Goal: Information Seeking & Learning: Check status

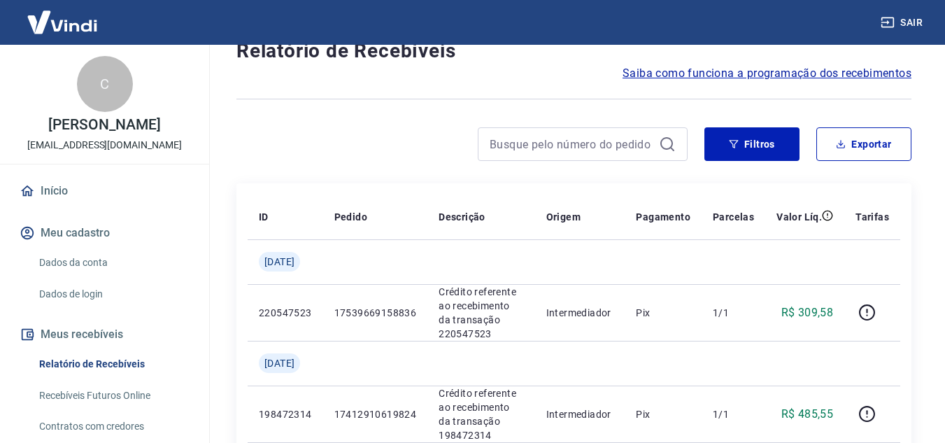
scroll to position [46, 0]
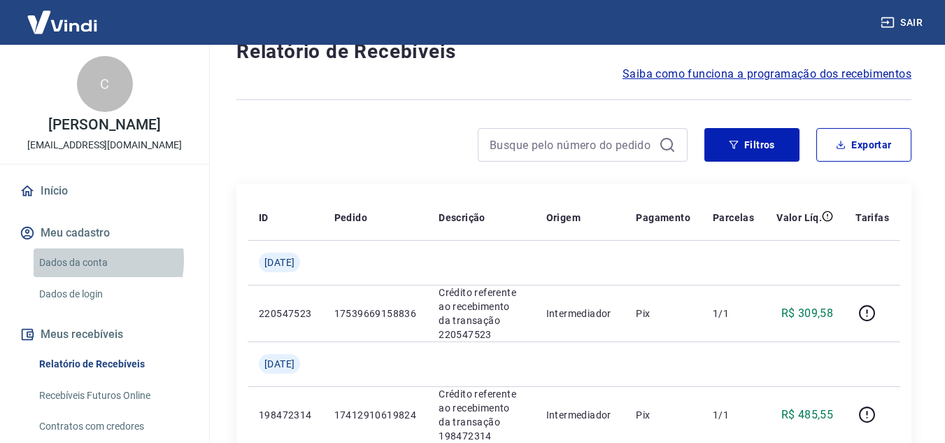
click at [73, 260] on link "Dados da conta" at bounding box center [113, 262] width 159 height 29
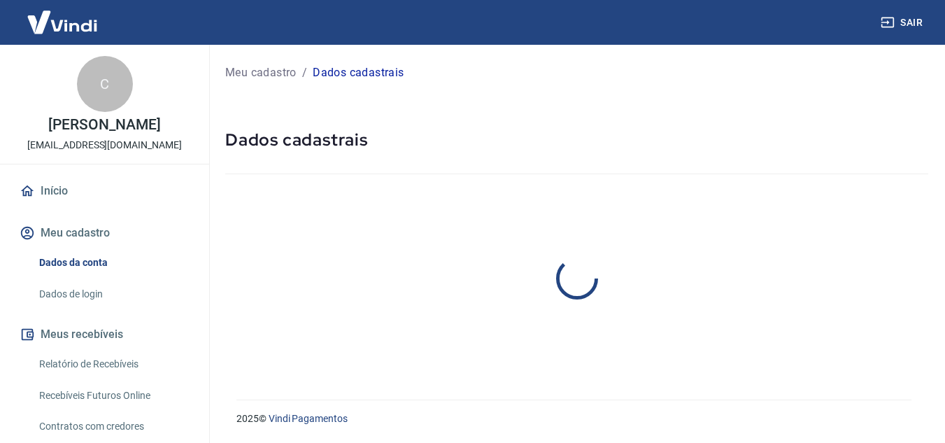
select select "RS"
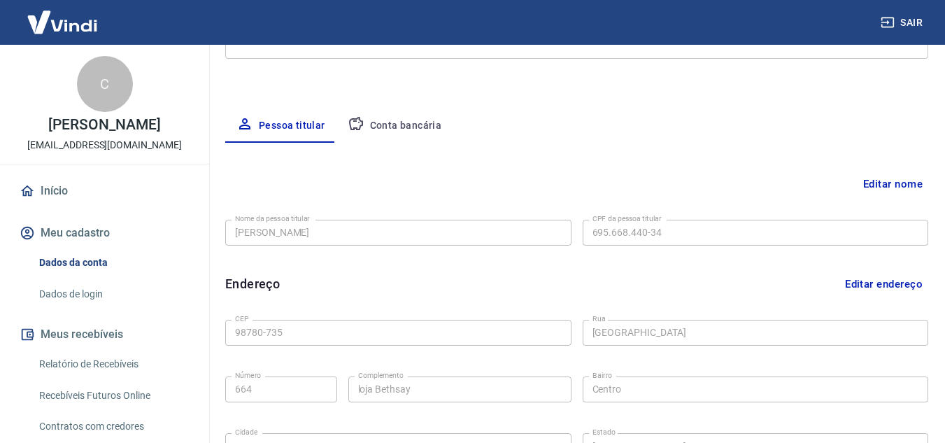
scroll to position [223, 0]
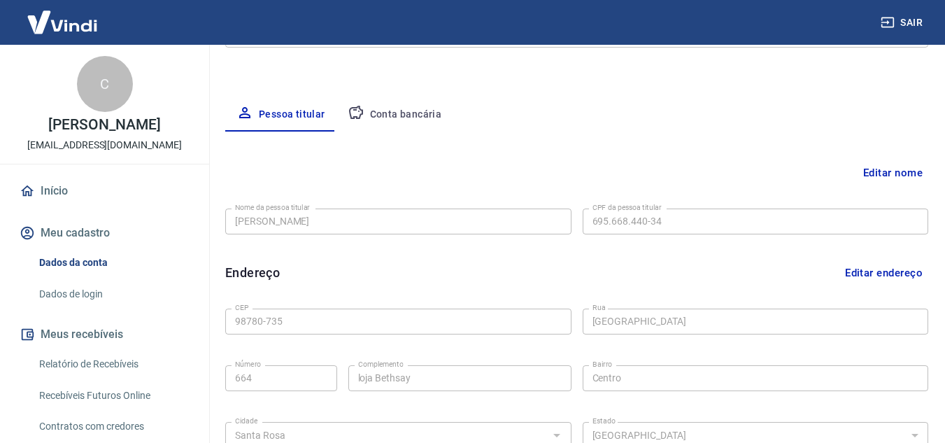
click at [384, 116] on button "Conta bancária" at bounding box center [395, 115] width 117 height 34
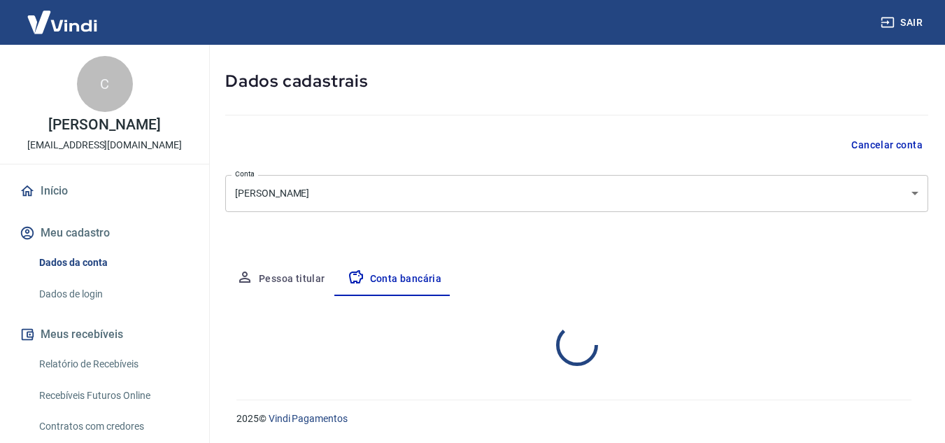
scroll to position [194, 0]
select select "1"
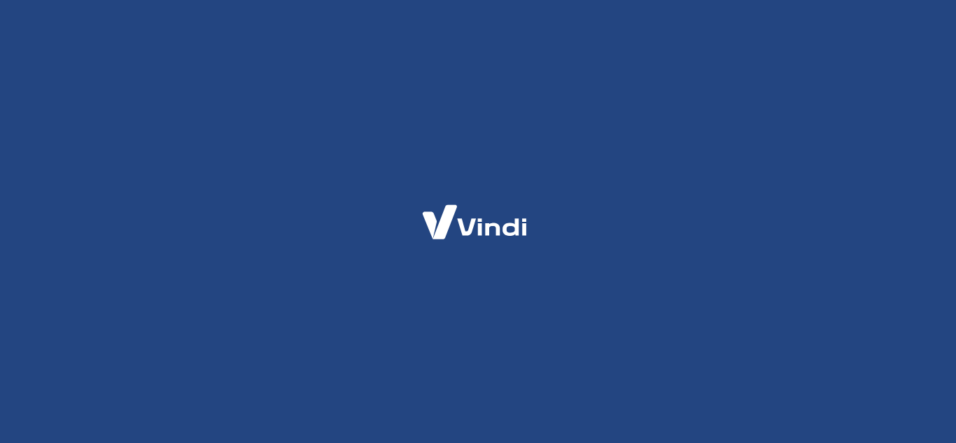
drag, startPoint x: 0, startPoint y: 0, endPoint x: 830, endPoint y: 243, distance: 864.7
click at [830, 243] on html at bounding box center [478, 221] width 956 height 443
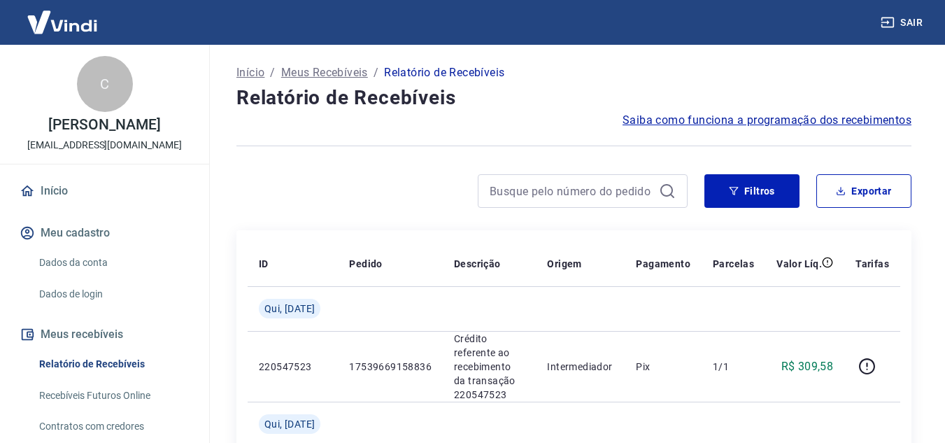
click at [335, 78] on p "Meus Recebíveis" at bounding box center [324, 72] width 87 height 17
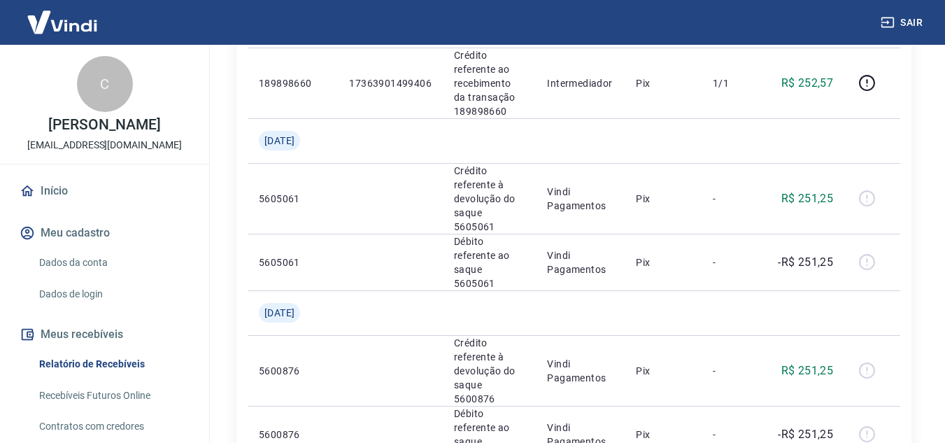
click at [58, 198] on link "Início" at bounding box center [105, 191] width 176 height 31
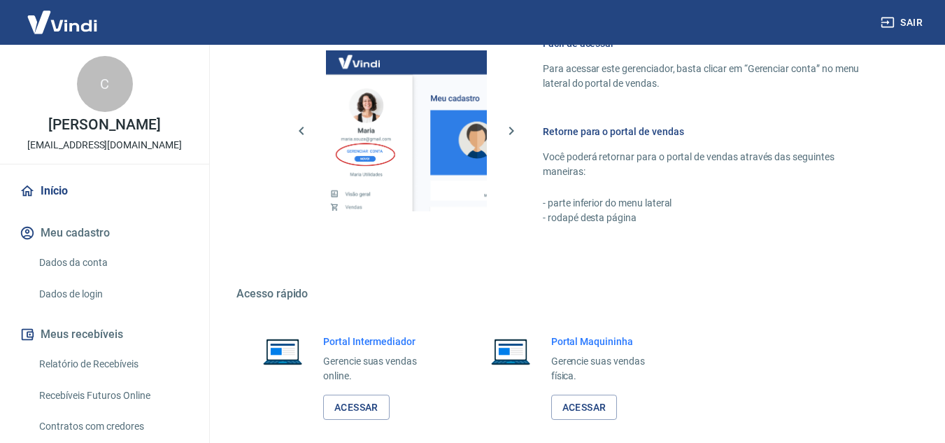
scroll to position [850, 0]
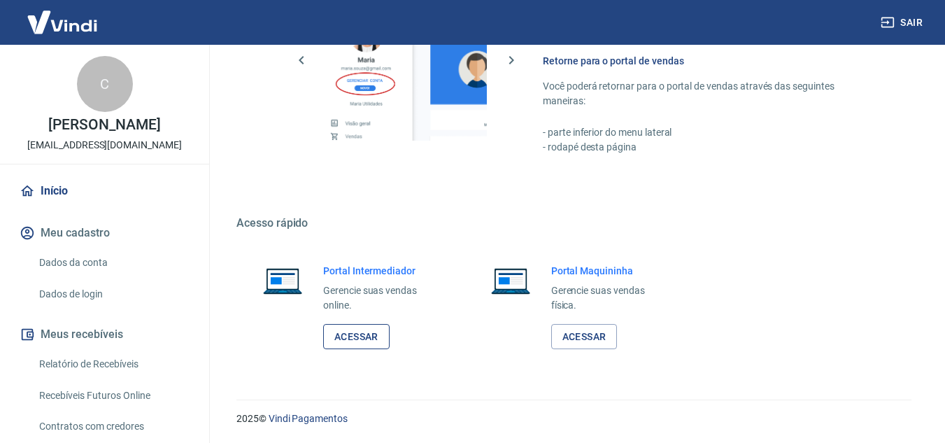
click at [346, 331] on link "Acessar" at bounding box center [356, 337] width 66 height 26
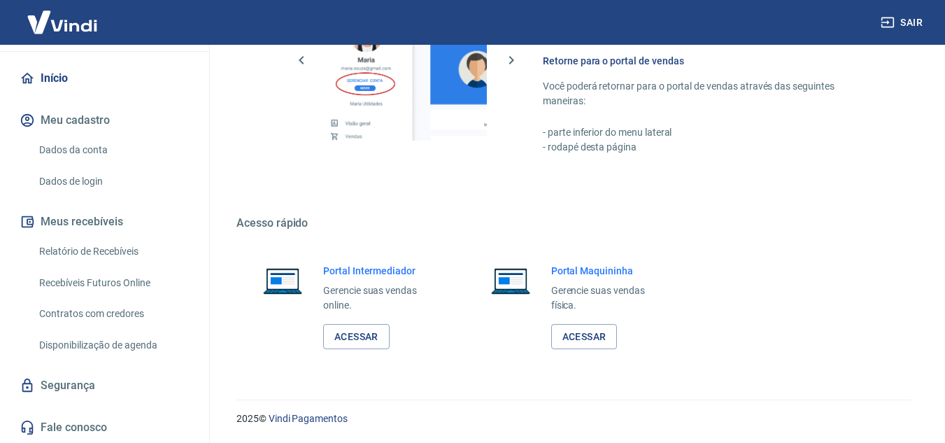
scroll to position [111, 0]
click at [95, 244] on link "Relatório de Recebíveis" at bounding box center [113, 253] width 159 height 29
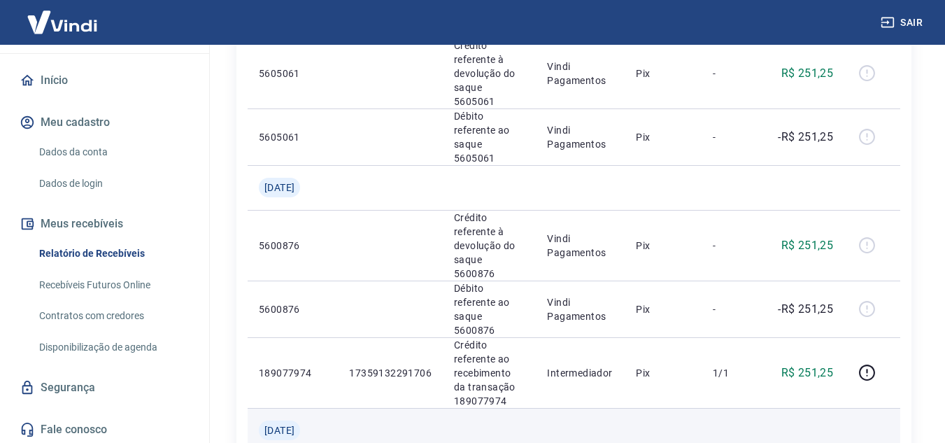
scroll to position [1001, 0]
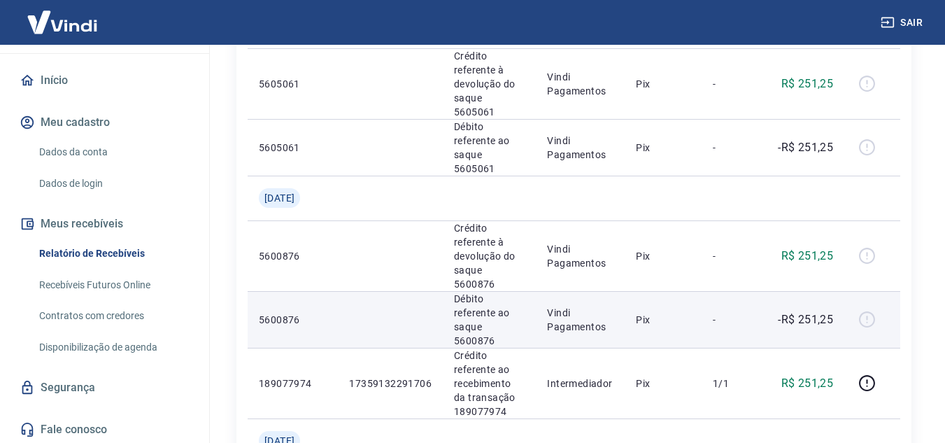
click at [482, 292] on p "Débito referente ao saque 5600876" at bounding box center [489, 320] width 71 height 56
click at [536, 291] on td "Débito referente ao saque 5600876" at bounding box center [489, 319] width 93 height 57
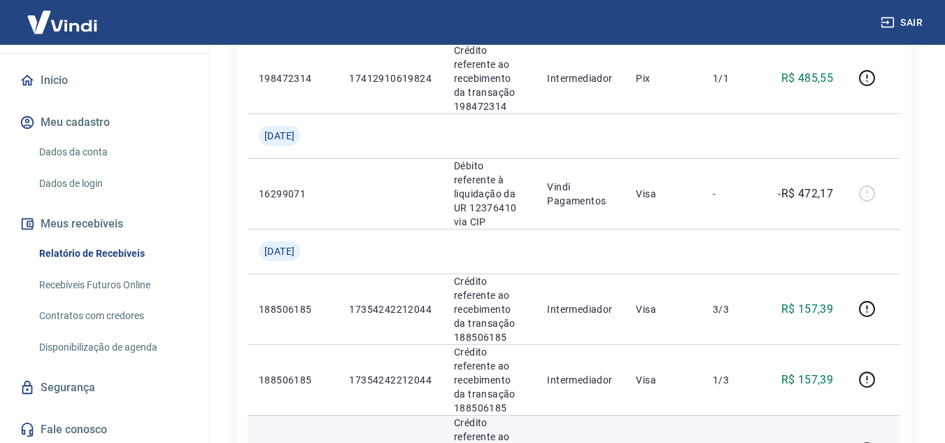
scroll to position [403, 0]
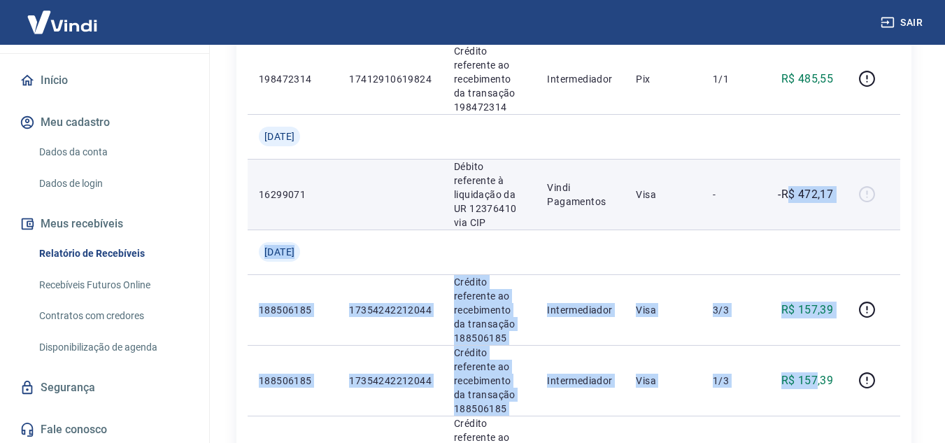
drag, startPoint x: 818, startPoint y: 397, endPoint x: 788, endPoint y: 214, distance: 185.8
click at [788, 214] on td "-R$ 472,17" at bounding box center [804, 194] width 79 height 71
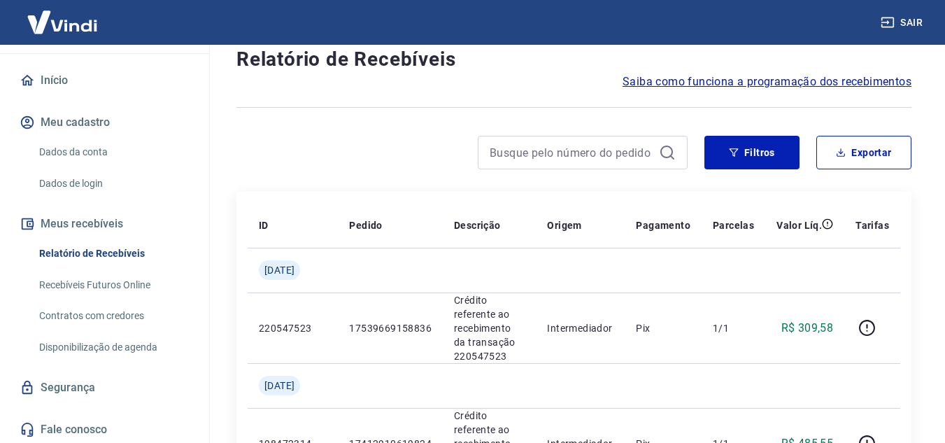
scroll to position [0, 0]
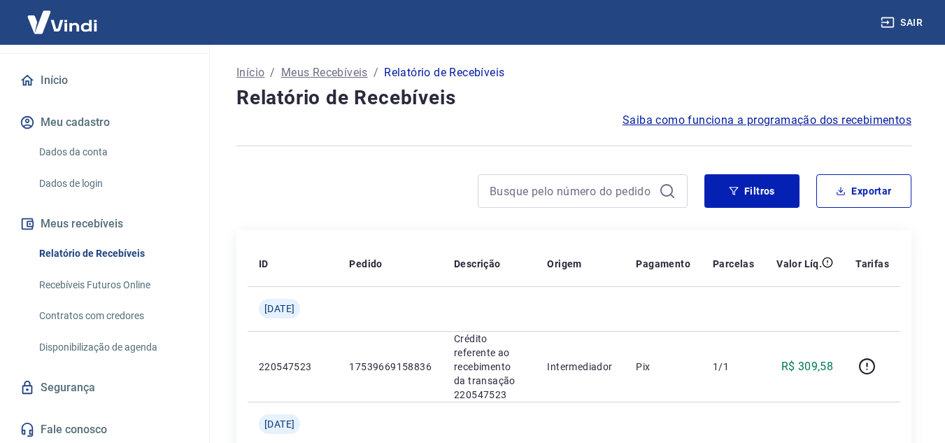
click at [708, 123] on span "Saiba como funciona a programação dos recebimentos" at bounding box center [767, 120] width 289 height 17
click at [340, 72] on p "Meus Recebíveis" at bounding box center [324, 72] width 87 height 17
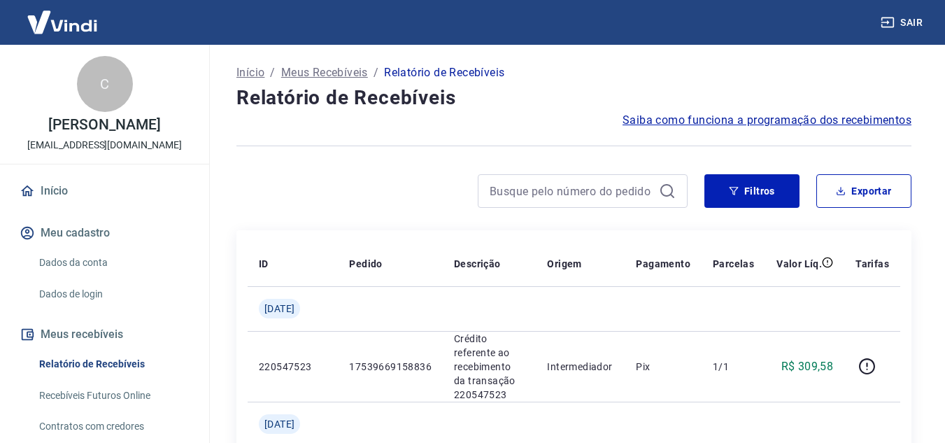
scroll to position [58, 0]
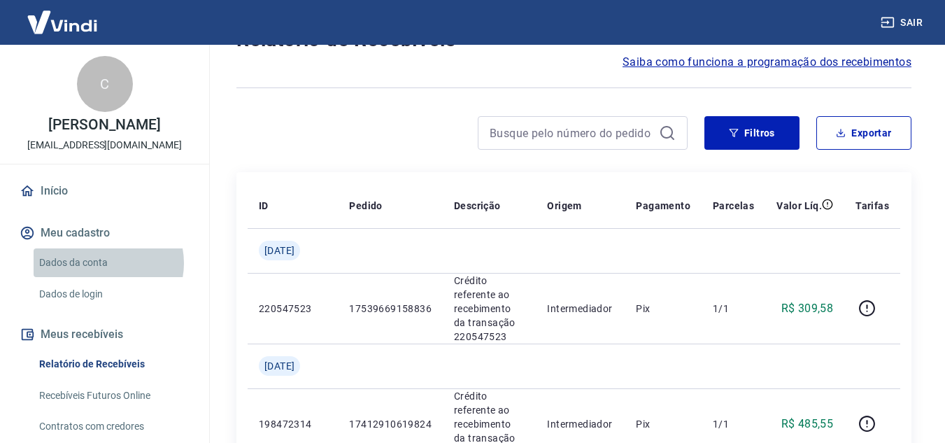
click at [104, 263] on link "Dados da conta" at bounding box center [113, 262] width 159 height 29
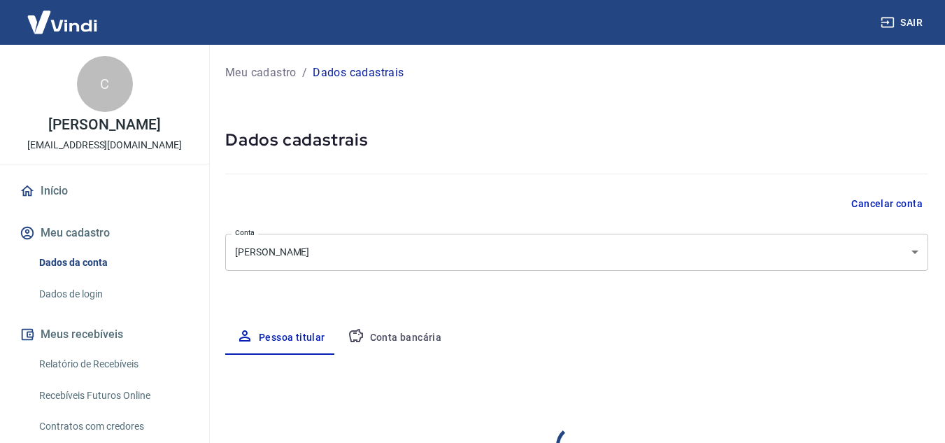
select select "RS"
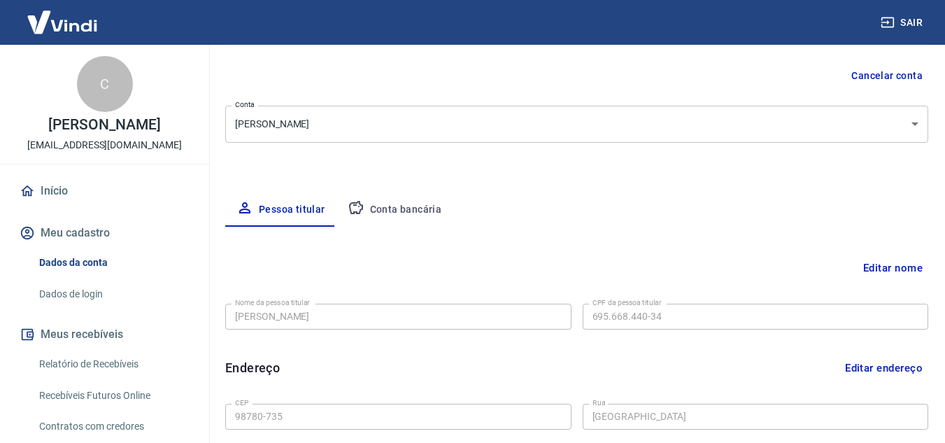
scroll to position [127, 0]
click at [412, 127] on body "Sair C Claudete Freddo claudetefreddo@hotmail.com Início Meu cadastro Dados da …" at bounding box center [472, 94] width 945 height 443
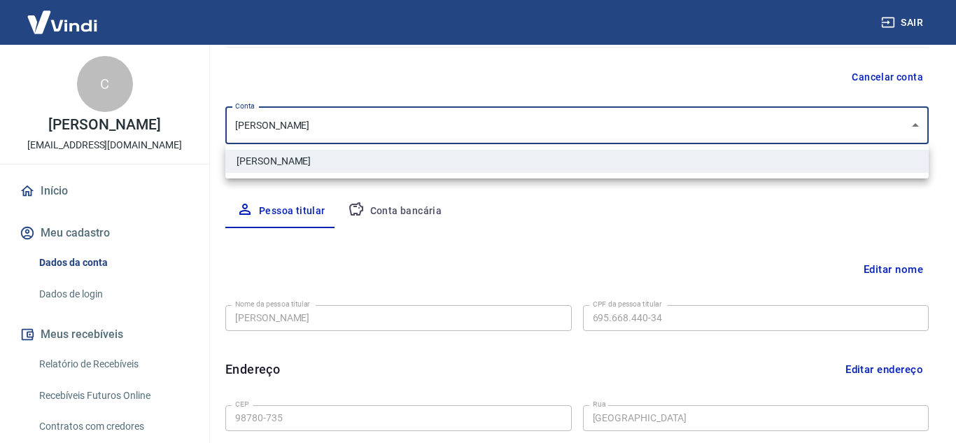
click at [415, 93] on div at bounding box center [478, 221] width 956 height 443
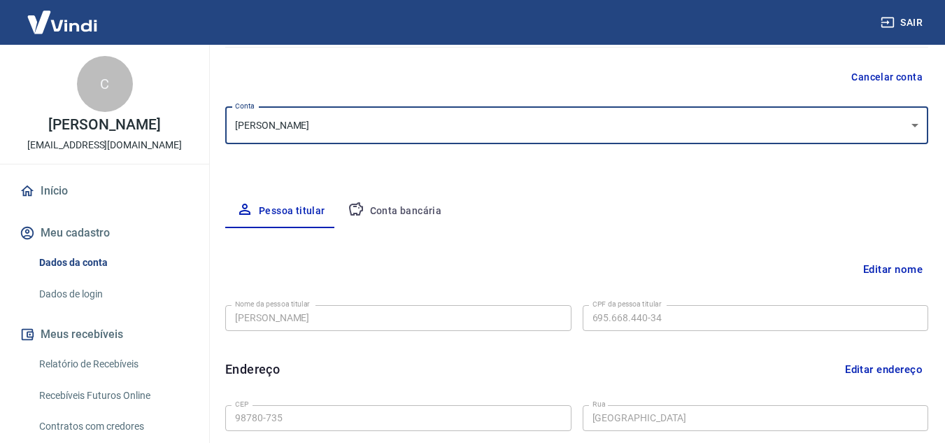
click at [390, 206] on button "Conta bancária" at bounding box center [395, 211] width 117 height 34
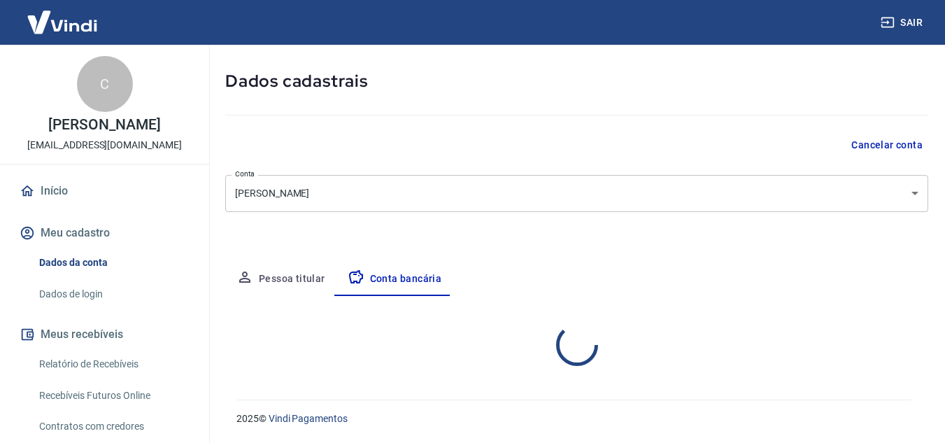
select select "1"
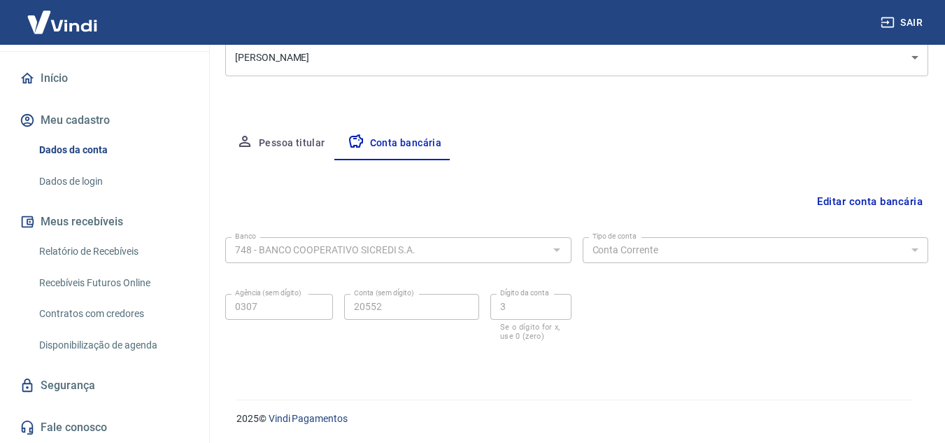
scroll to position [112, 0]
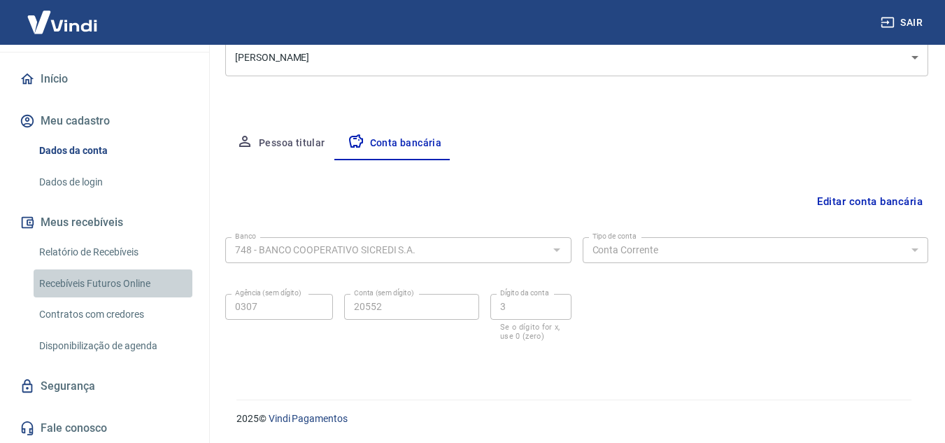
click at [117, 283] on link "Recebíveis Futuros Online" at bounding box center [113, 283] width 159 height 29
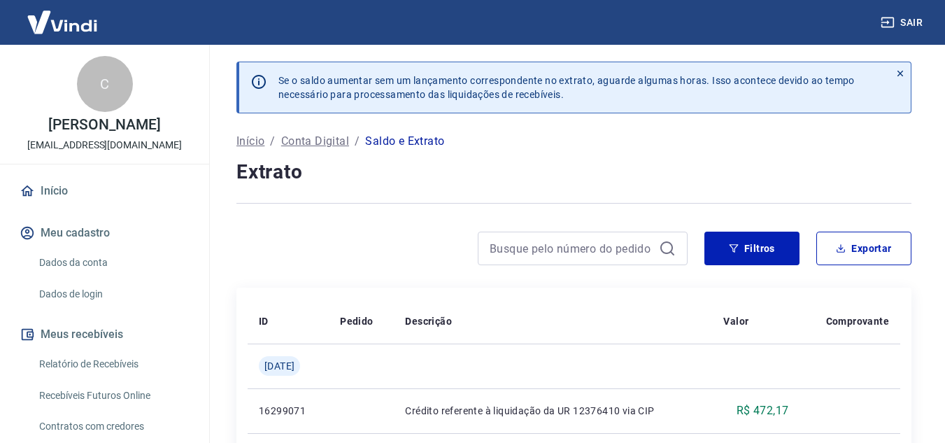
click at [331, 140] on p "Conta Digital" at bounding box center [315, 141] width 68 height 17
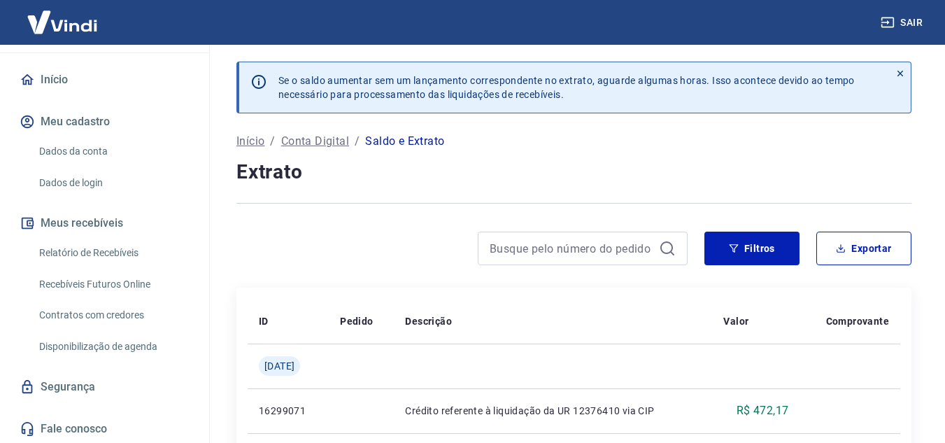
scroll to position [113, 0]
click at [99, 148] on link "Dados da conta" at bounding box center [113, 150] width 159 height 29
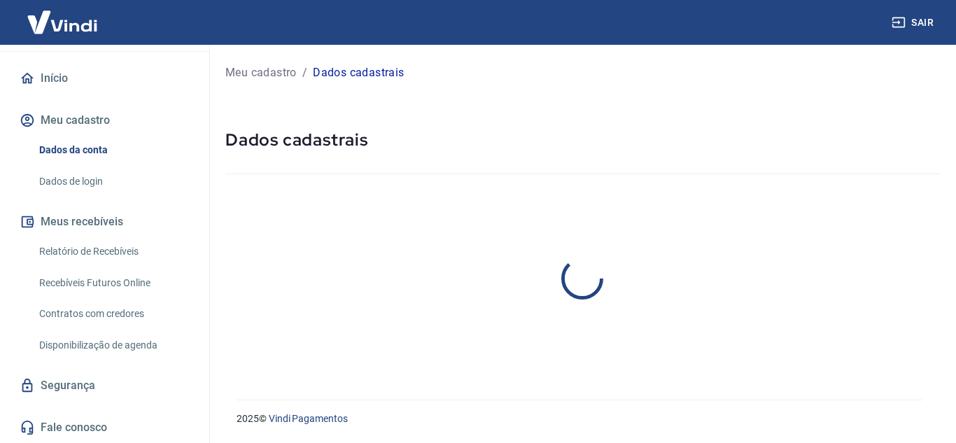
select select "RS"
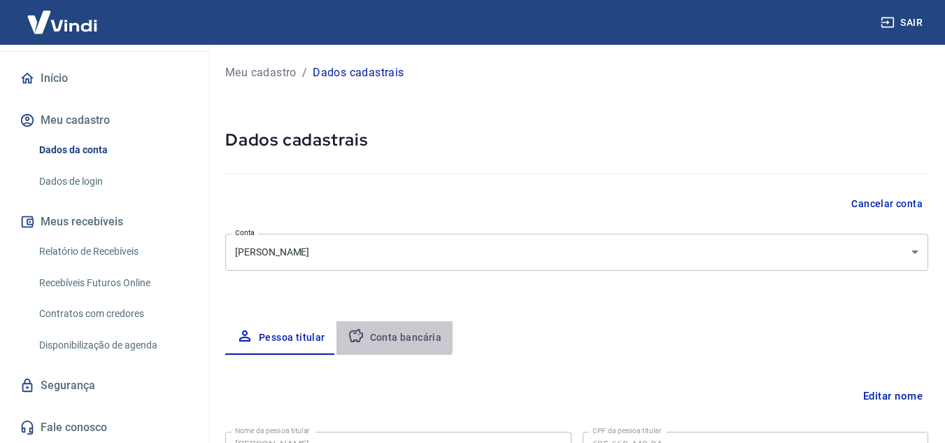
click at [376, 325] on button "Conta bancária" at bounding box center [395, 338] width 117 height 34
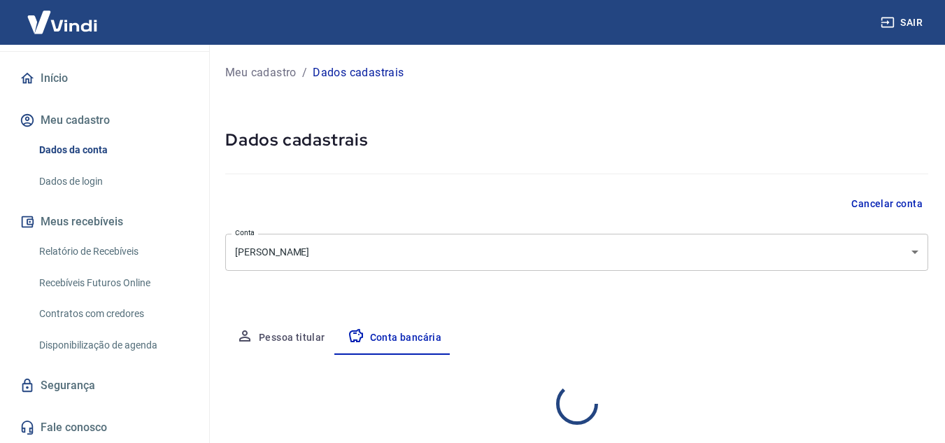
select select "1"
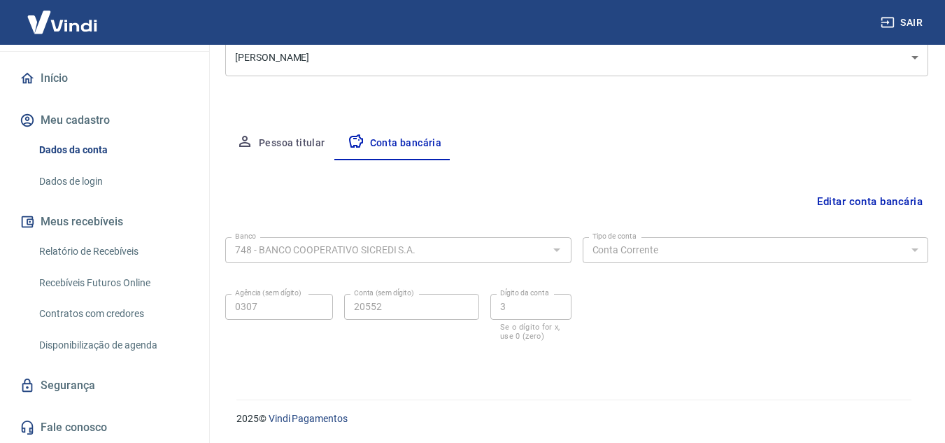
scroll to position [194, 0]
click at [844, 195] on button "Editar conta bancária" at bounding box center [870, 202] width 117 height 27
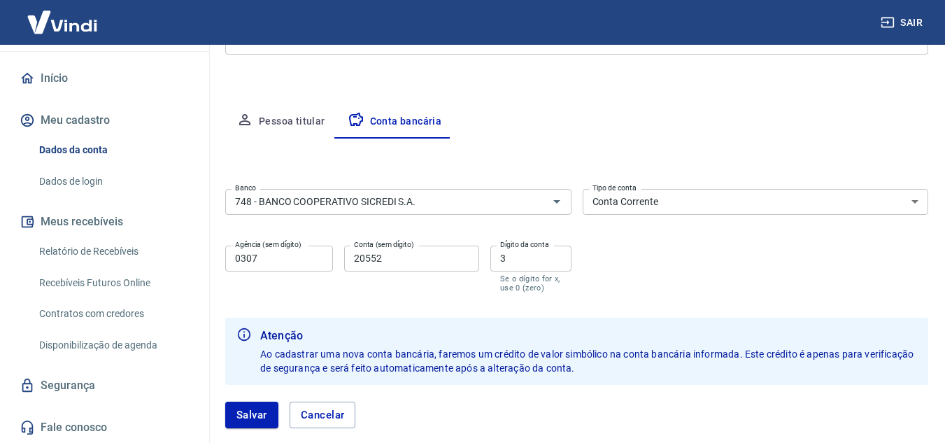
scroll to position [295, 0]
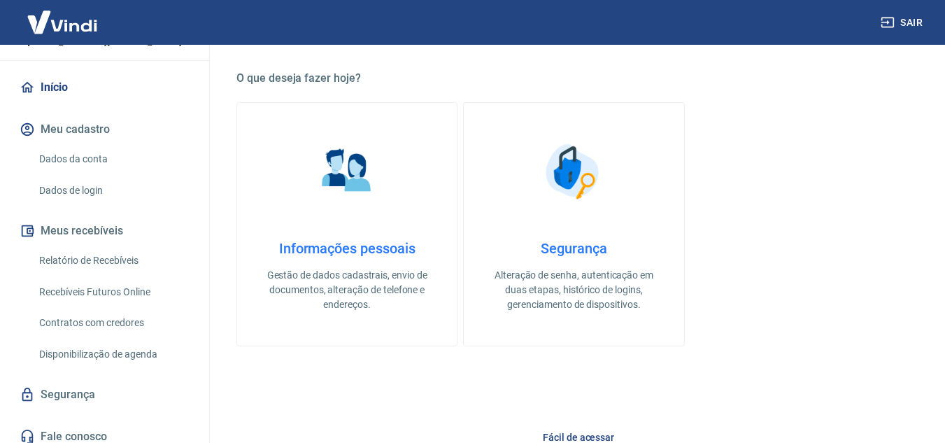
scroll to position [106, 0]
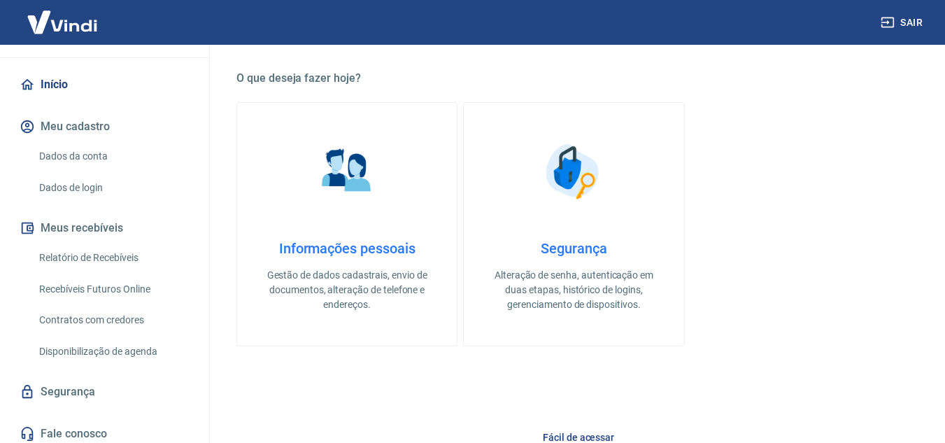
click at [96, 256] on link "Relatório de Recebíveis" at bounding box center [113, 257] width 159 height 29
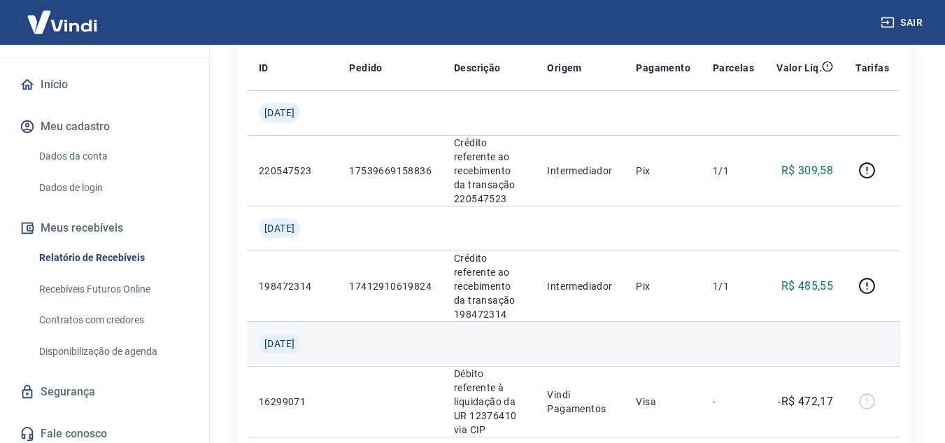
scroll to position [194, 0]
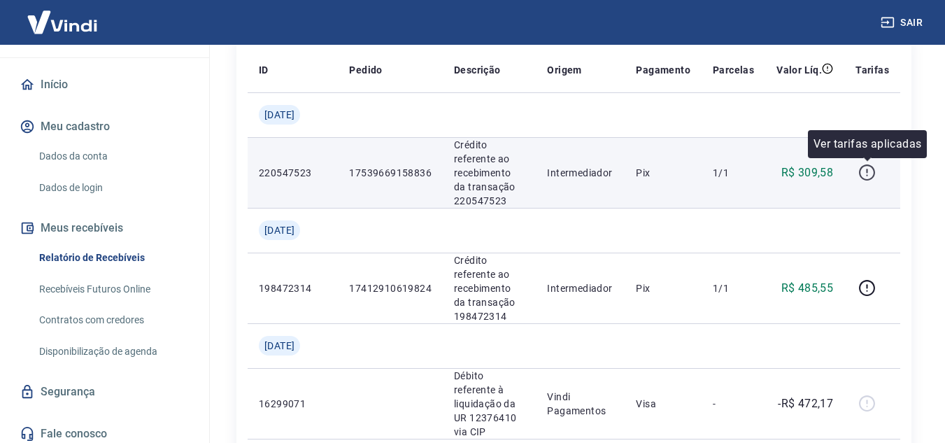
click at [865, 167] on icon "button" at bounding box center [866, 172] width 17 height 17
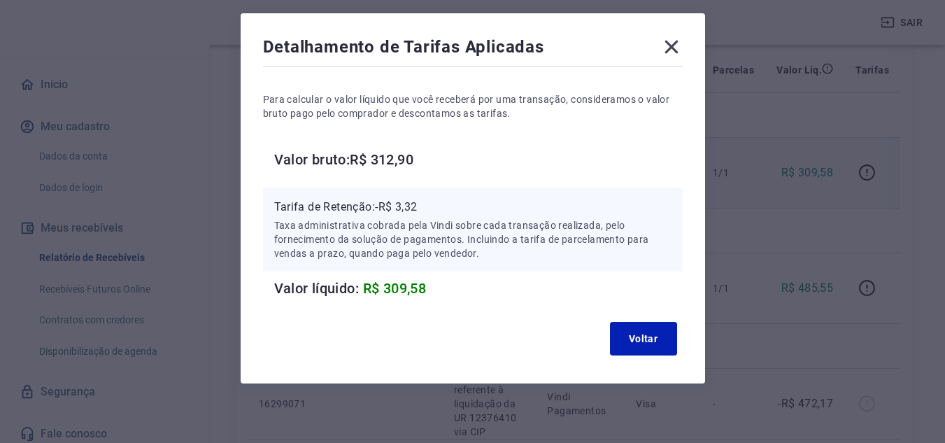
scroll to position [57, 0]
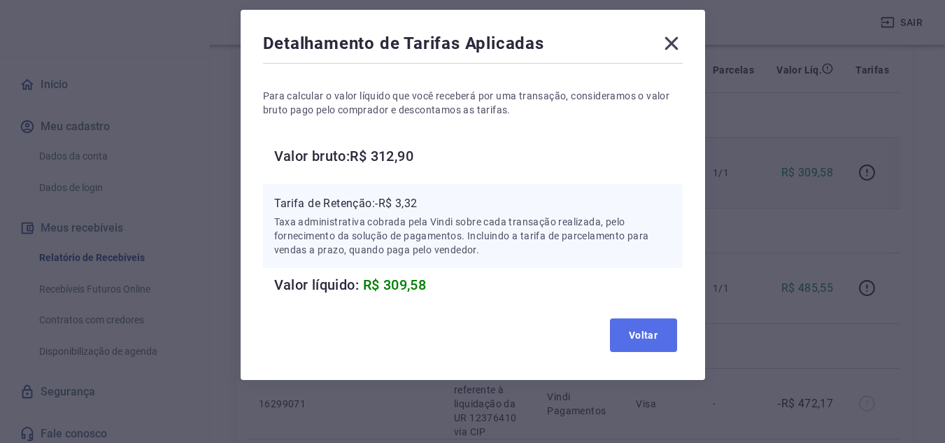
click at [633, 320] on button "Voltar" at bounding box center [643, 335] width 67 height 34
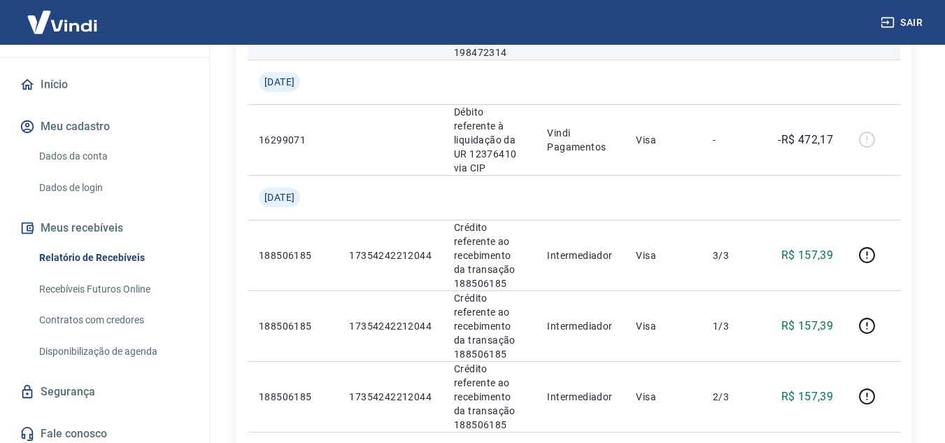
scroll to position [458, 0]
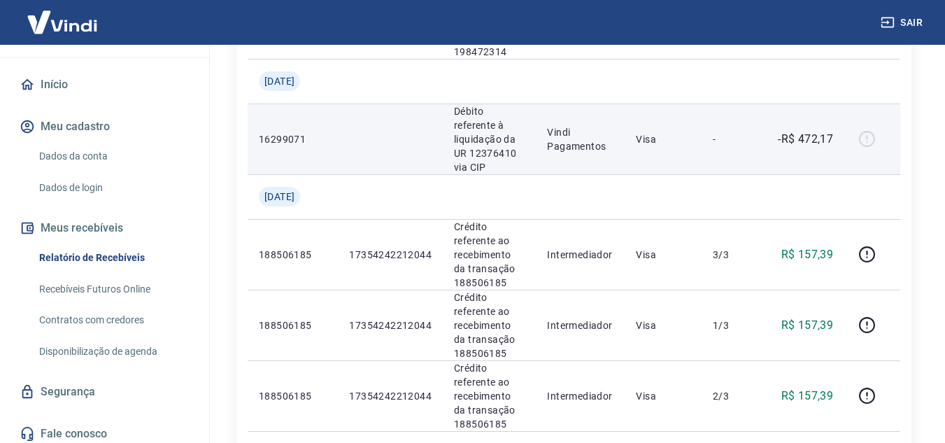
click at [460, 132] on p "Débito referente à liquidação da UR 12376410 via CIP" at bounding box center [489, 139] width 71 height 70
click at [455, 145] on p "Débito referente à liquidação da UR 12376410 via CIP" at bounding box center [489, 139] width 71 height 70
click at [455, 143] on p "Débito referente à liquidação da UR 12376410 via CIP" at bounding box center [489, 139] width 71 height 70
click at [462, 135] on p "Débito referente à liquidação da UR 12376410 via CIP" at bounding box center [489, 139] width 71 height 70
click at [458, 139] on p "Débito referente à liquidação da UR 12376410 via CIP" at bounding box center [489, 139] width 71 height 70
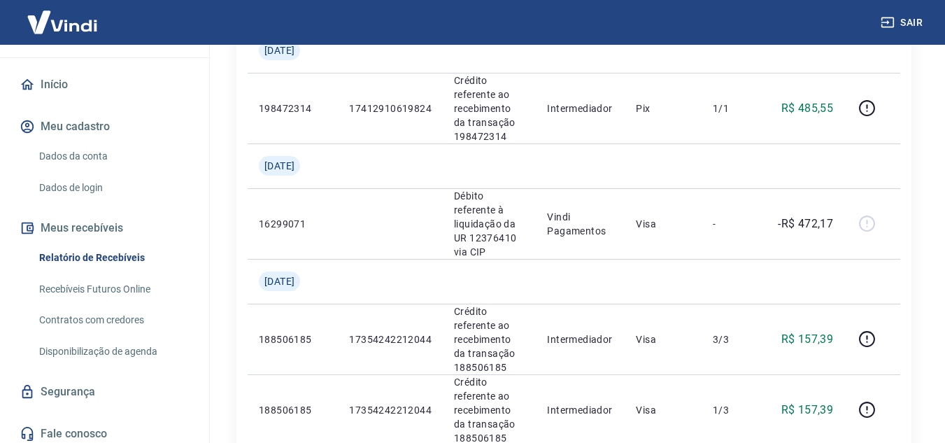
scroll to position [372, 0]
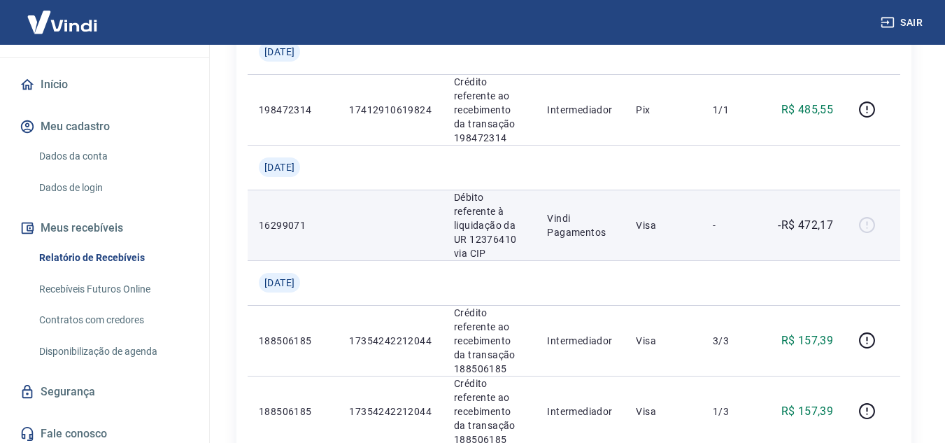
click at [511, 224] on p "Débito referente à liquidação da UR 12376410 via CIP" at bounding box center [489, 225] width 71 height 70
click at [497, 222] on p "Débito referente à liquidação da UR 12376410 via CIP" at bounding box center [489, 225] width 71 height 70
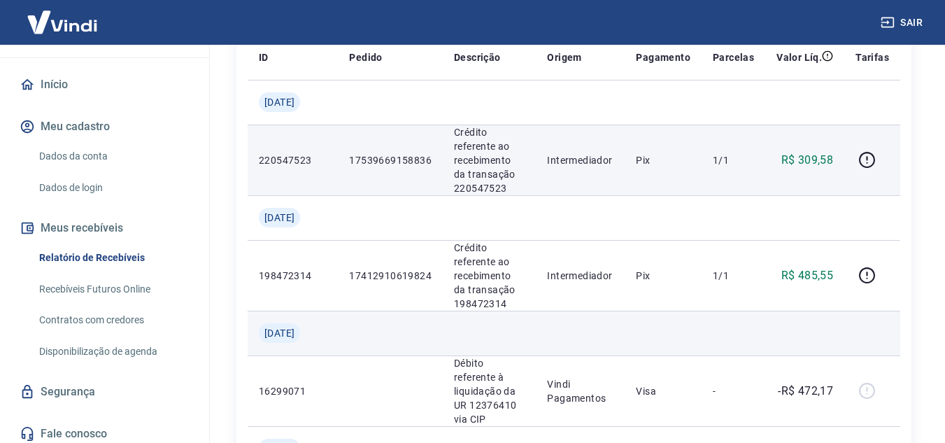
scroll to position [206, 0]
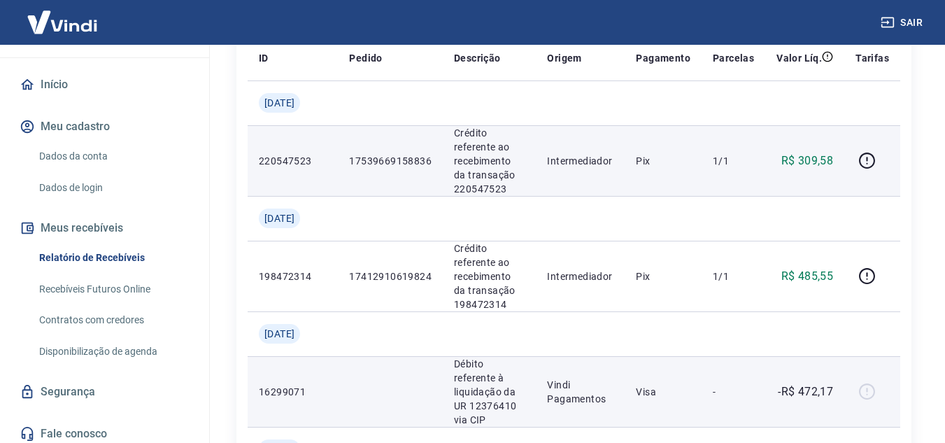
click at [472, 363] on p "Débito referente à liquidação da UR 12376410 via CIP" at bounding box center [489, 392] width 71 height 70
drag, startPoint x: 452, startPoint y: 360, endPoint x: 466, endPoint y: 389, distance: 32.5
click at [466, 389] on td "Débito referente à liquidação da UR 12376410 via CIP" at bounding box center [489, 391] width 93 height 71
click at [466, 389] on p "Débito referente à liquidação da UR 12376410 via CIP" at bounding box center [489, 392] width 71 height 70
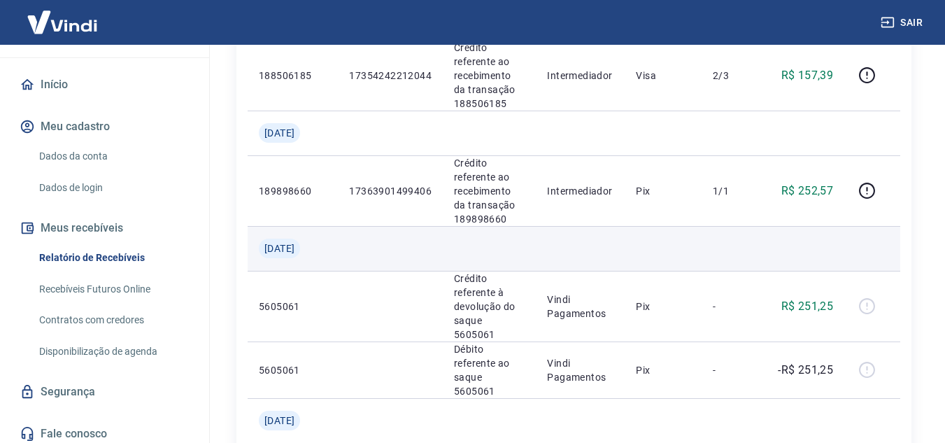
scroll to position [777, 0]
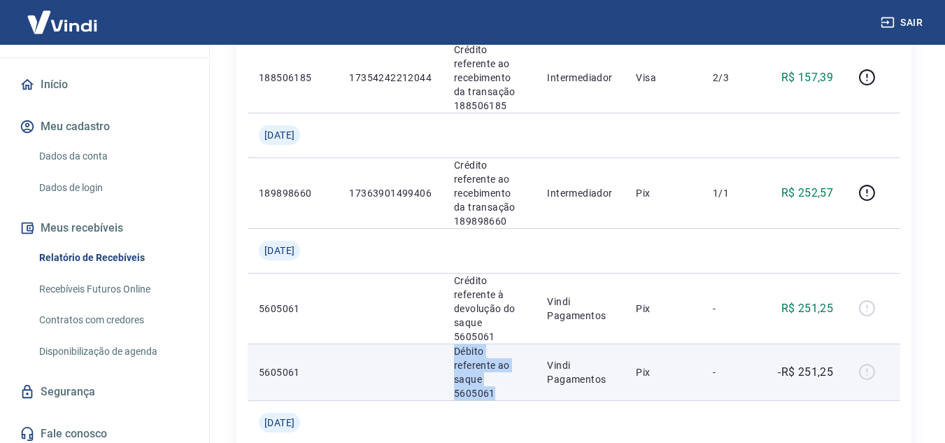
drag, startPoint x: 454, startPoint y: 323, endPoint x: 499, endPoint y: 360, distance: 58.1
click at [499, 360] on td "Débito referente ao saque 5605061" at bounding box center [489, 372] width 93 height 57
click at [501, 345] on p "Débito referente ao saque 5605061" at bounding box center [489, 372] width 71 height 56
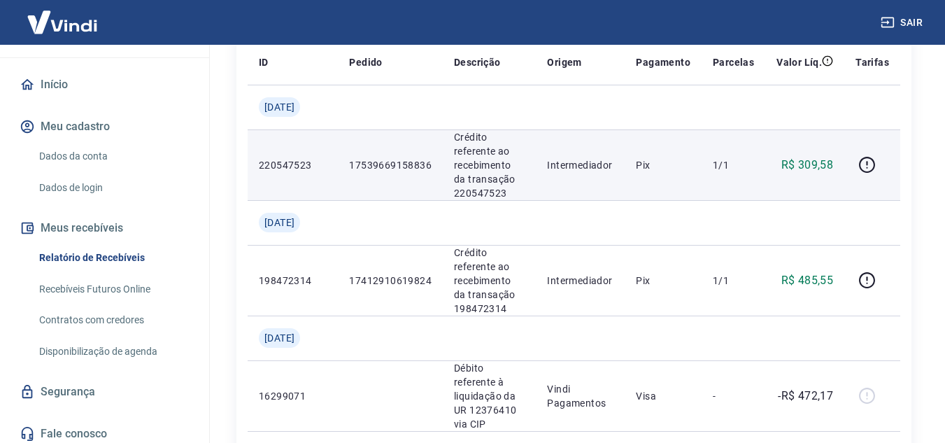
scroll to position [198, 0]
